Goal: Task Accomplishment & Management: Complete application form

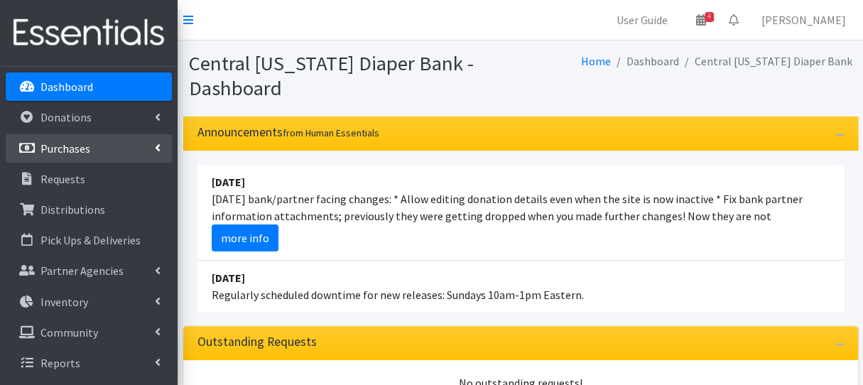
click at [61, 149] on p "Purchases" at bounding box center [66, 148] width 50 height 14
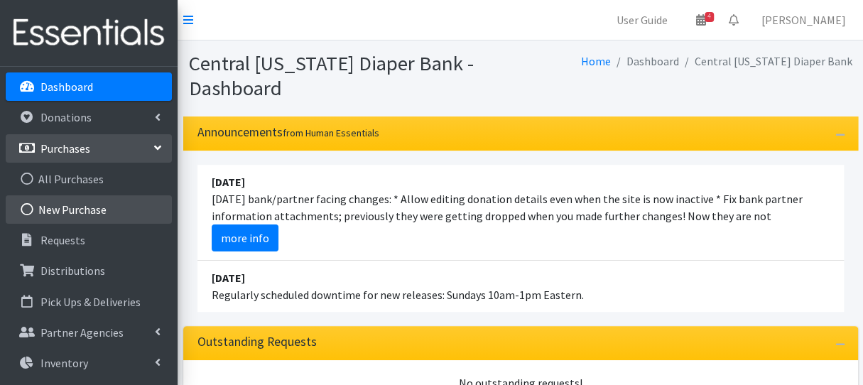
click at [73, 205] on link "New Purchase" at bounding box center [89, 209] width 166 height 28
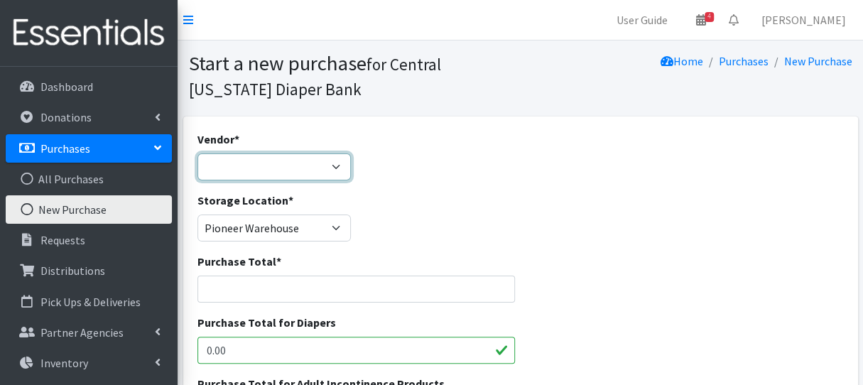
click at [306, 170] on select "Amazon BJ's Wholesale Club Cuties/NDBN Good360 JSL Partners Inc. Kimberly Clark…" at bounding box center [275, 167] width 154 height 27
select select "586"
click at [198, 154] on select "Amazon BJ's Wholesale Club Cuties/NDBN Good360 JSL Partners Inc. Kimberly Clark…" at bounding box center [275, 167] width 154 height 27
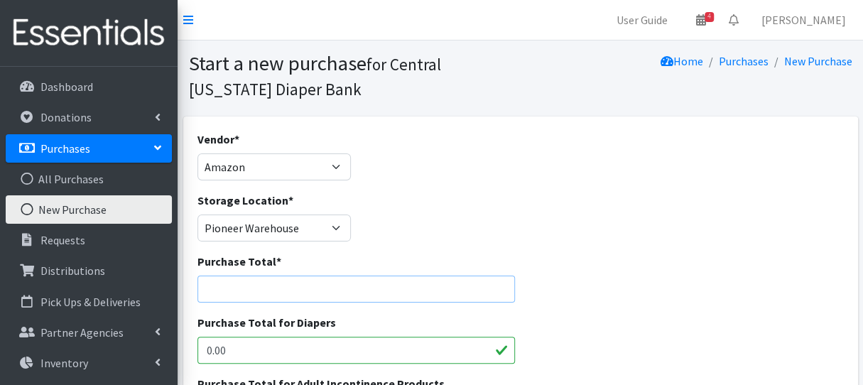
click at [289, 291] on input "Purchase Total *" at bounding box center [357, 289] width 318 height 27
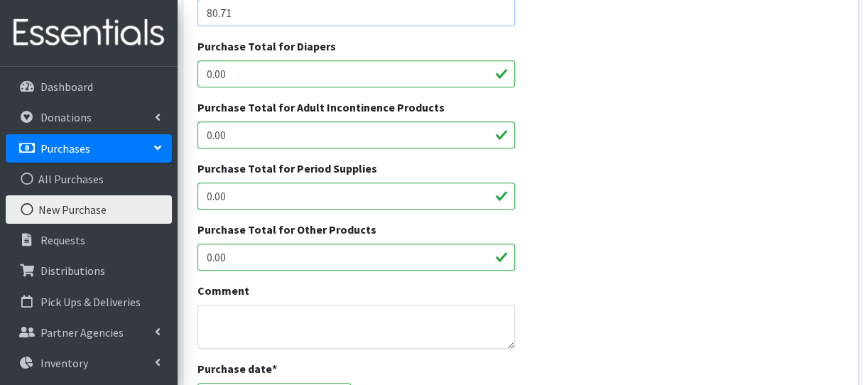
scroll to position [355, 0]
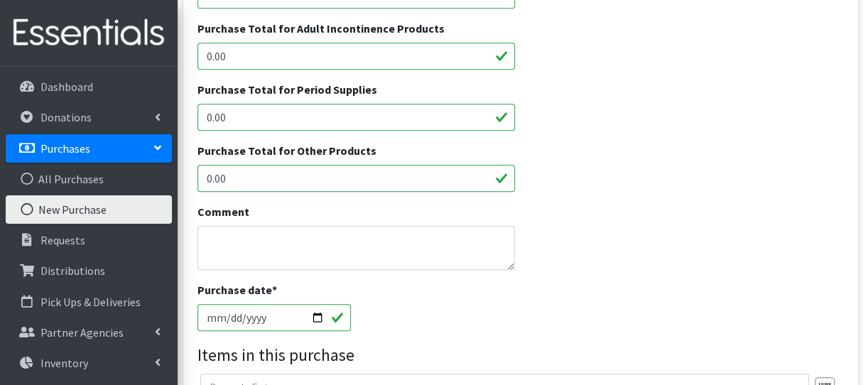
type input "80.71"
click at [257, 250] on textarea "Comment" at bounding box center [357, 248] width 318 height 44
type textarea "f"
type textarea "c"
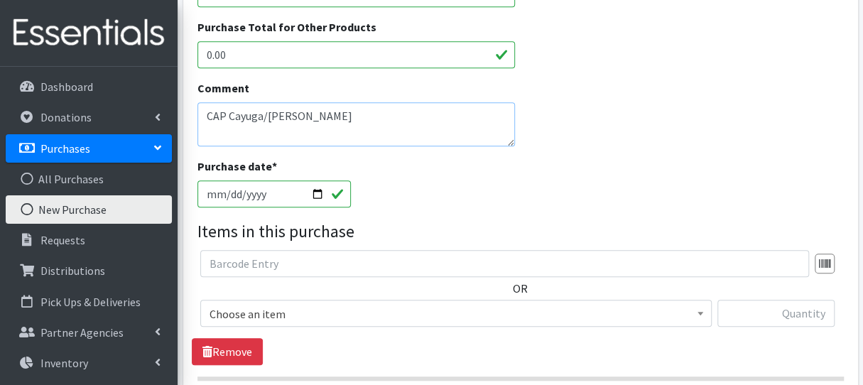
scroll to position [640, 0]
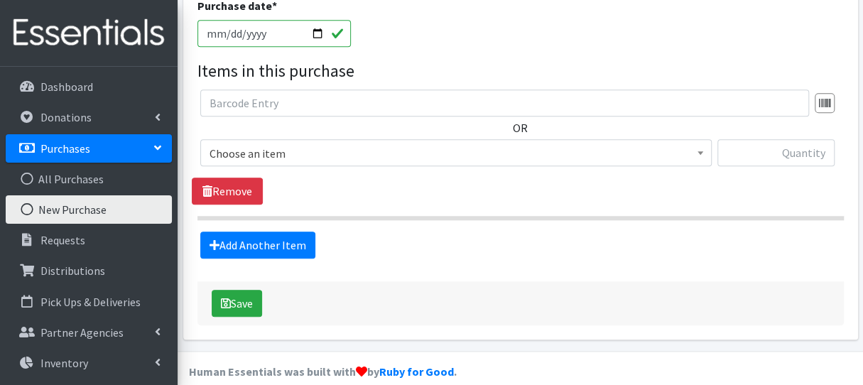
type textarea "CAP Cayuga/[PERSON_NAME]"
click at [277, 144] on span "Choose an item" at bounding box center [456, 154] width 493 height 20
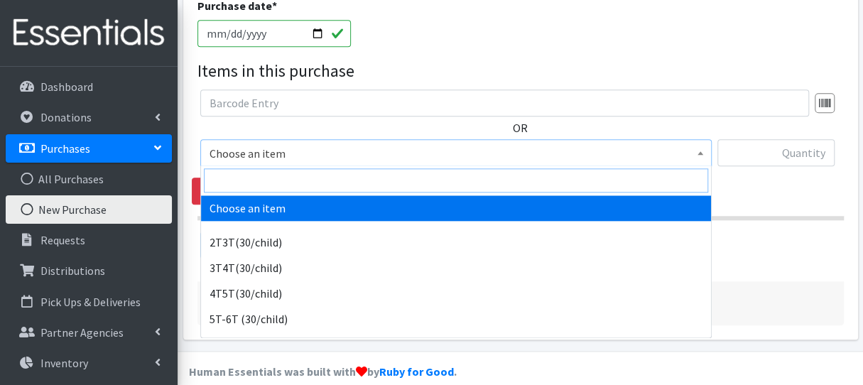
click at [263, 177] on input "search" at bounding box center [456, 180] width 505 height 24
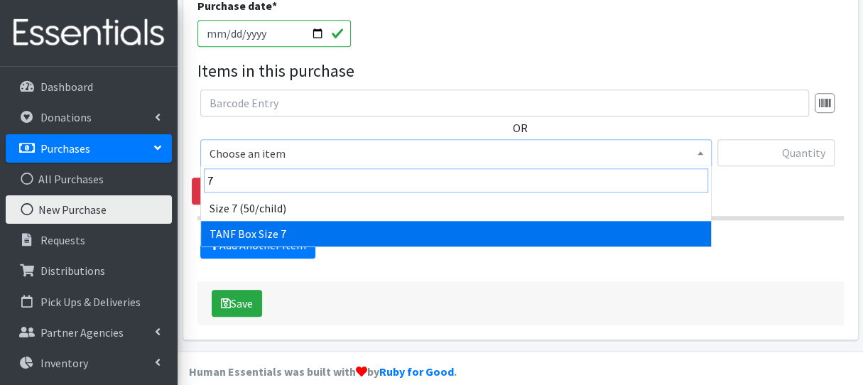
type input "7"
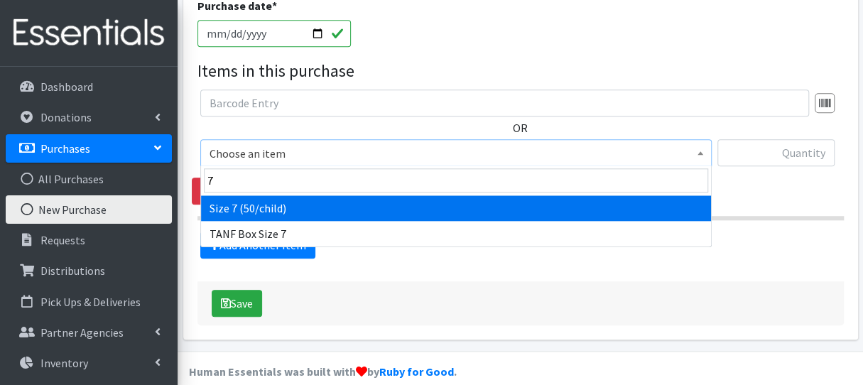
drag, startPoint x: 298, startPoint y: 230, endPoint x: 297, endPoint y: 217, distance: 12.9
select select "6752"
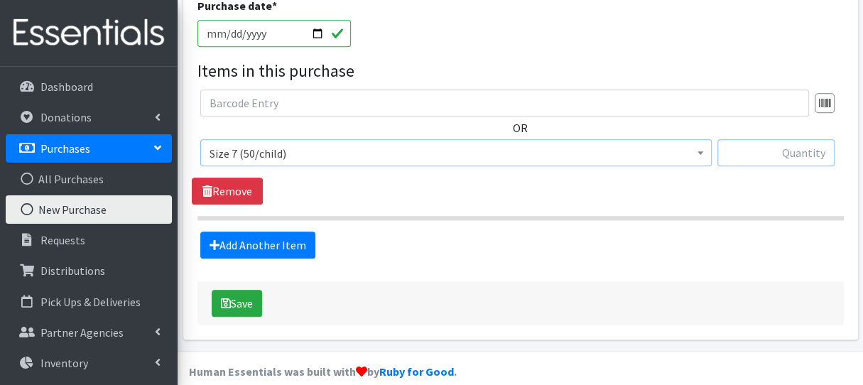
click at [766, 158] on input "text" at bounding box center [776, 152] width 117 height 27
type input "108"
click at [234, 244] on link "Add Another Item" at bounding box center [257, 245] width 115 height 27
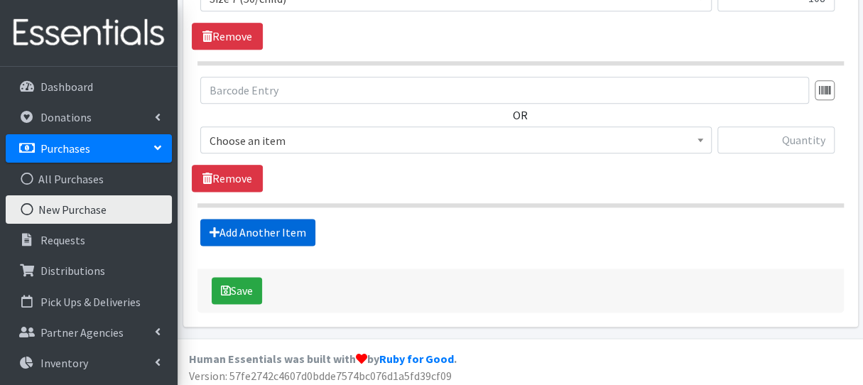
scroll to position [798, 0]
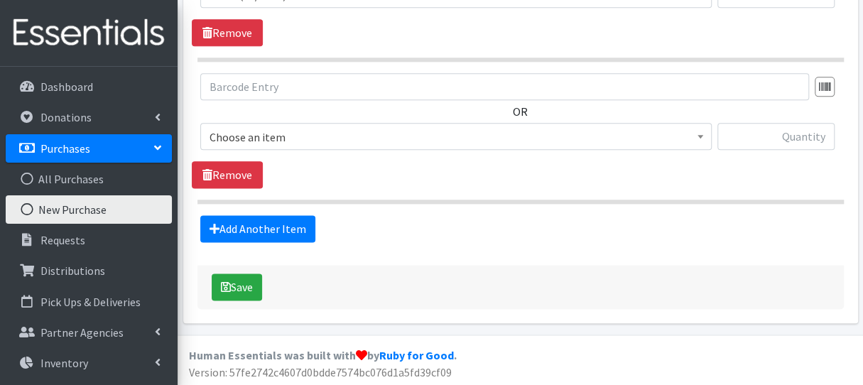
click at [289, 132] on span "Choose an item" at bounding box center [456, 137] width 493 height 20
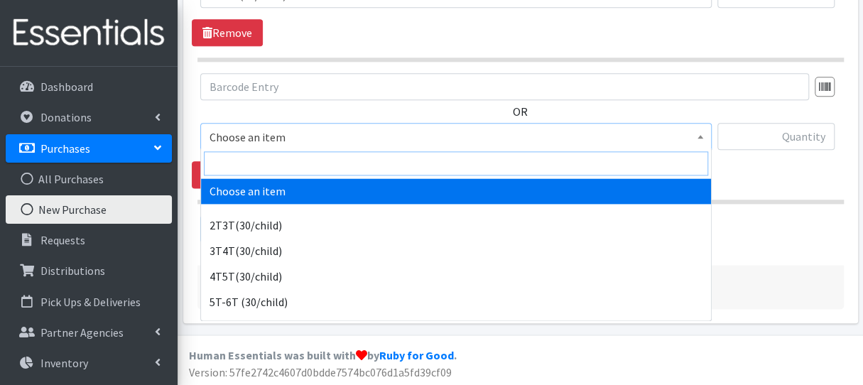
click at [276, 166] on input "search" at bounding box center [456, 163] width 505 height 24
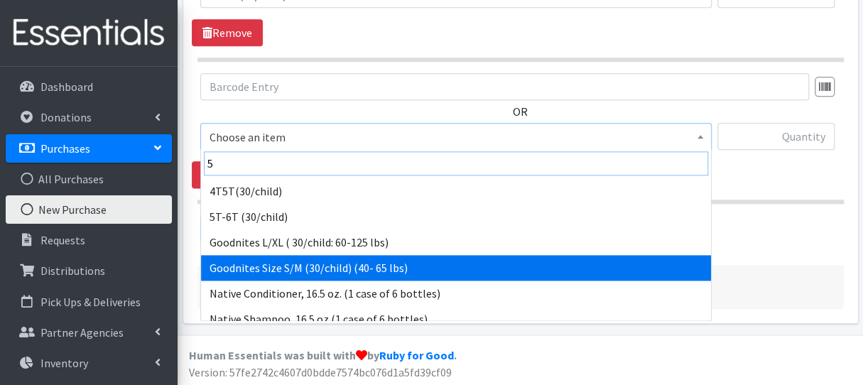
scroll to position [142, 0]
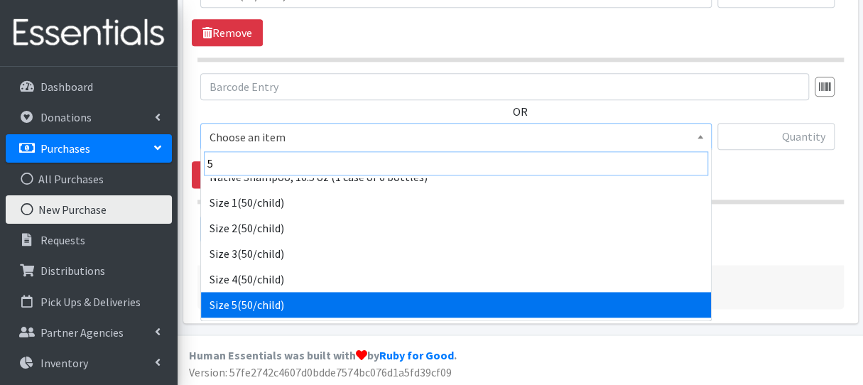
type input "5"
select select "964"
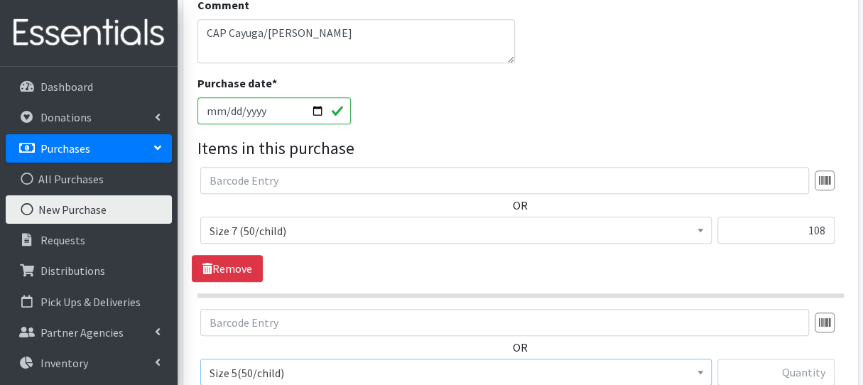
scroll to position [514, 0]
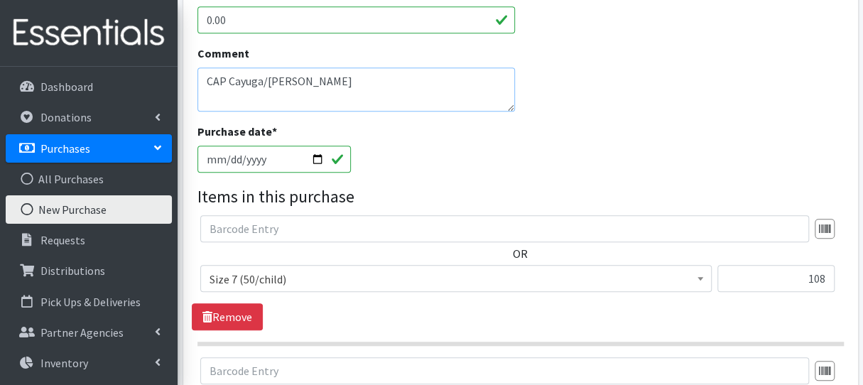
click at [321, 85] on textarea "CAP Cayuga/[PERSON_NAME]" at bounding box center [357, 90] width 318 height 44
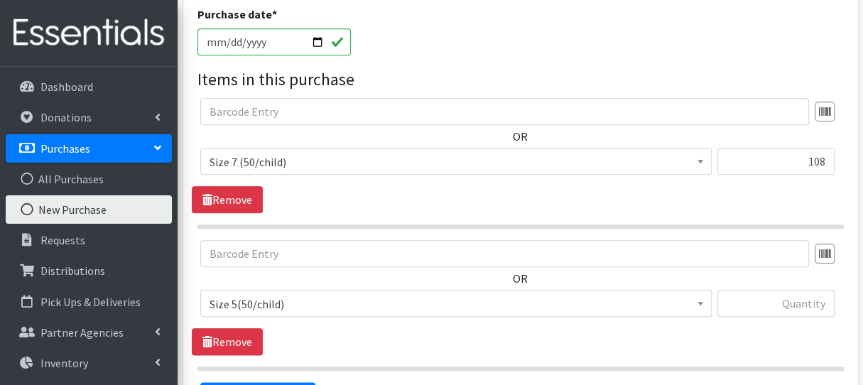
scroll to position [798, 0]
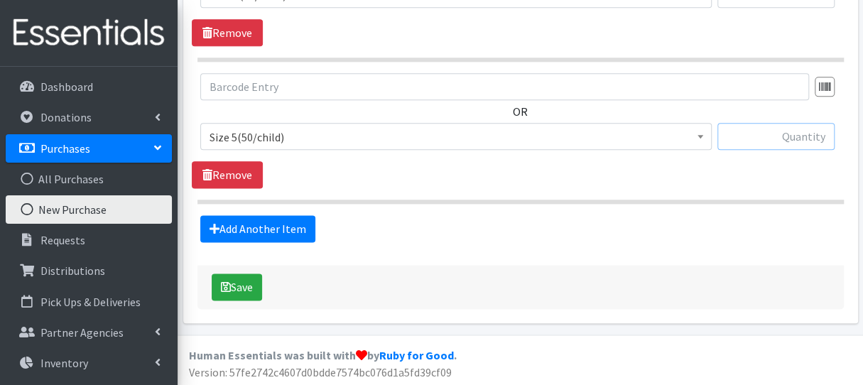
click at [799, 135] on input "text" at bounding box center [776, 136] width 117 height 27
type input "344"
click at [247, 281] on button "Save" at bounding box center [237, 287] width 50 height 27
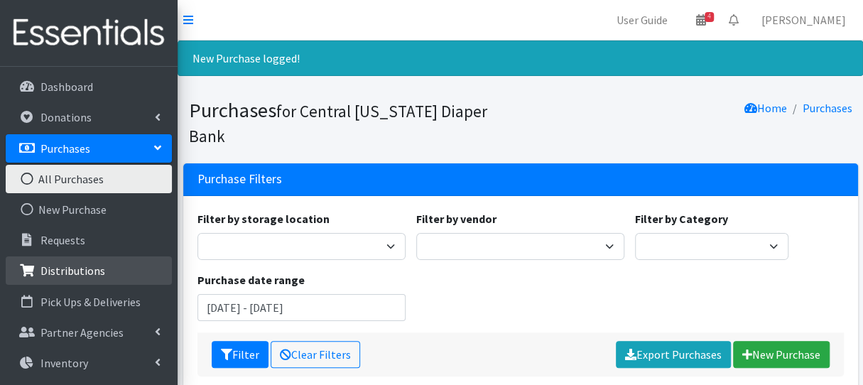
click at [109, 271] on link "Distributions" at bounding box center [89, 271] width 166 height 28
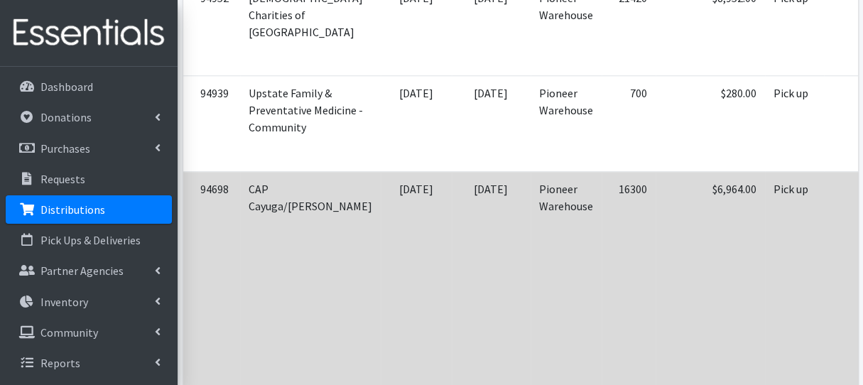
scroll to position [640, 0]
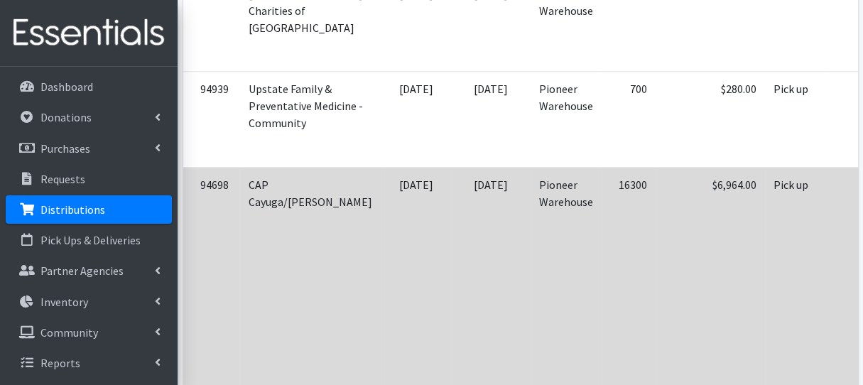
click at [656, 227] on td "$6,964.00" at bounding box center [710, 286] width 109 height 239
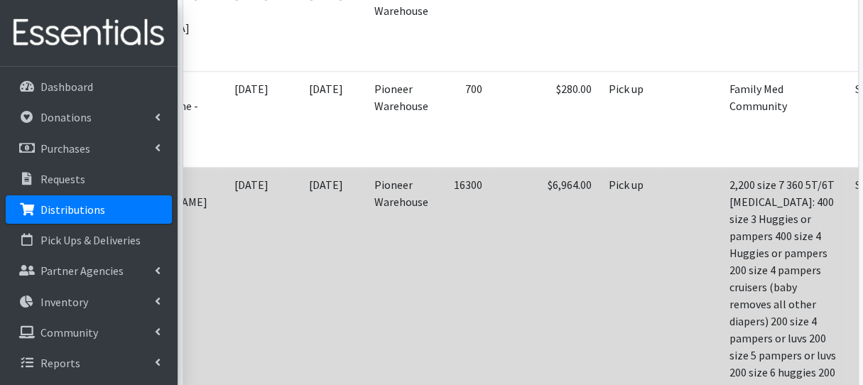
scroll to position [0, 193]
